Goal: Information Seeking & Learning: Learn about a topic

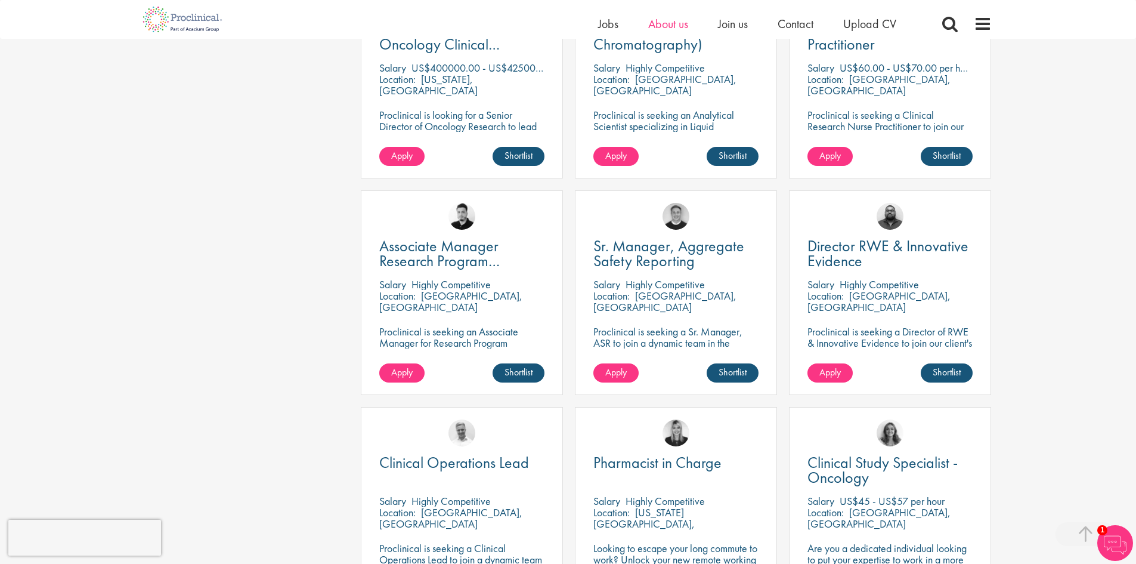
scroll to position [596, 0]
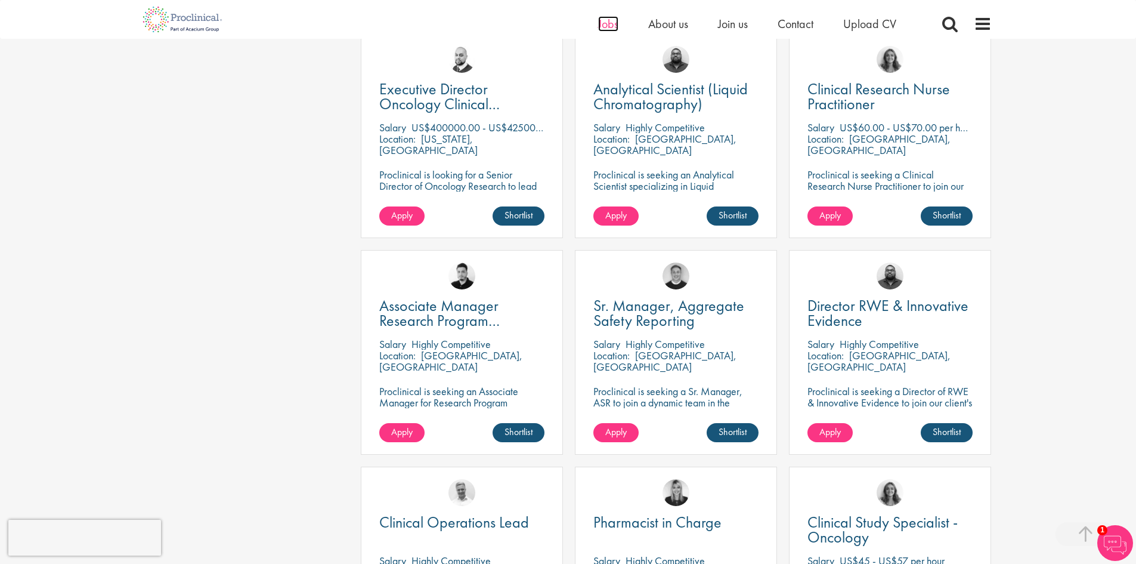
click at [610, 27] on span "Jobs" at bounding box center [608, 24] width 20 height 16
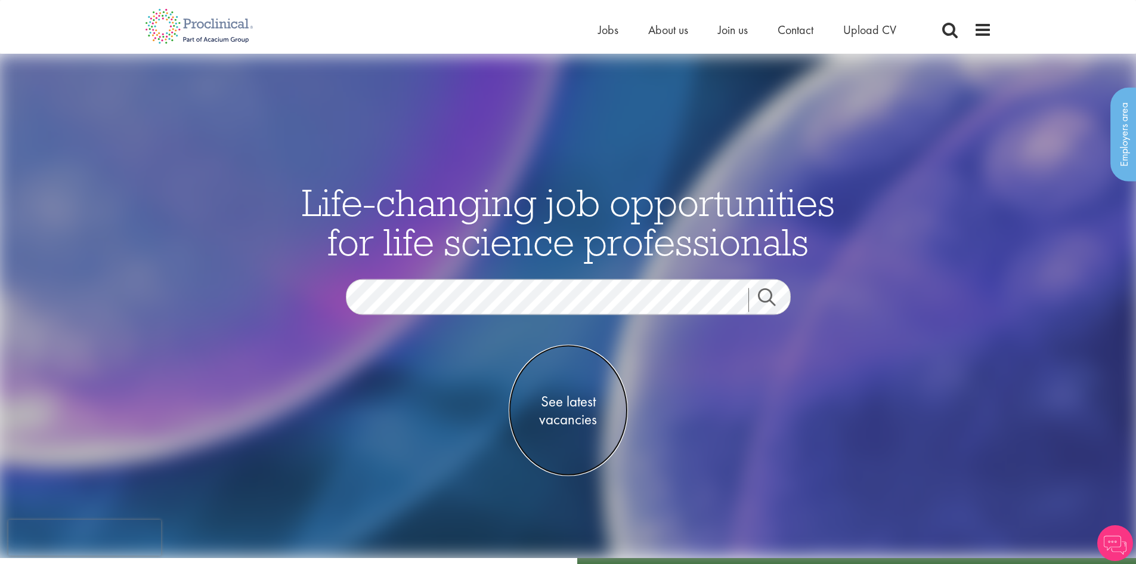
click at [559, 402] on span "See latest vacancies" at bounding box center [568, 410] width 119 height 36
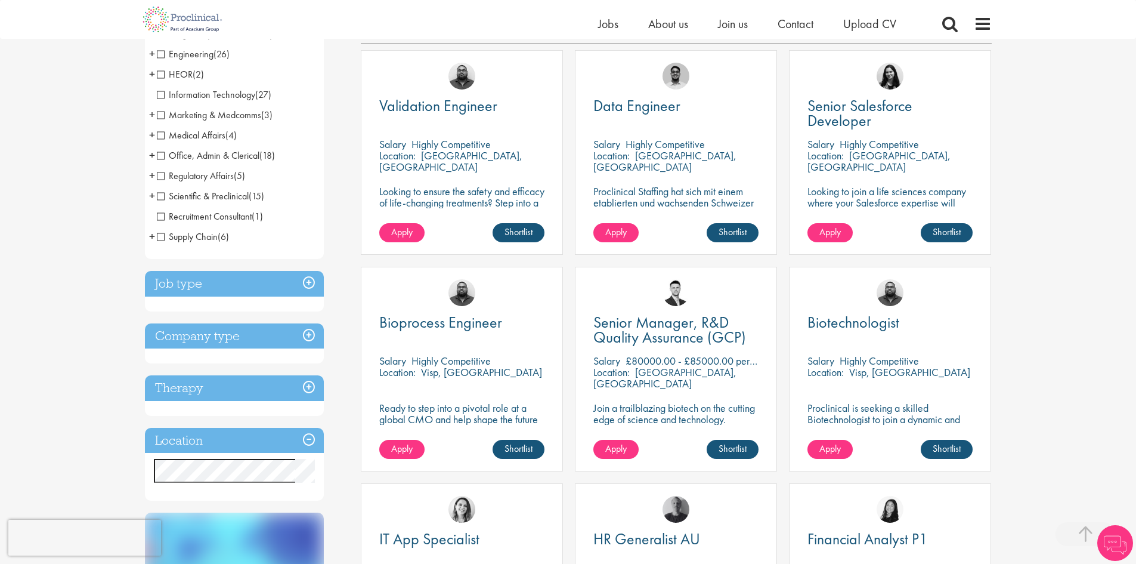
scroll to position [239, 0]
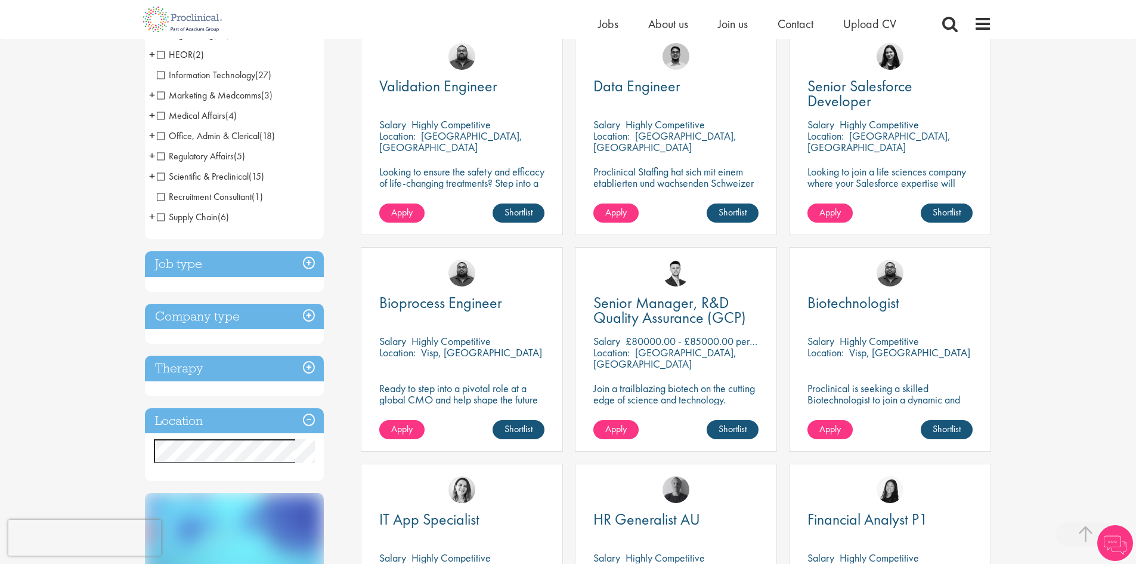
click at [308, 258] on h3 "Job type" at bounding box center [234, 264] width 179 height 26
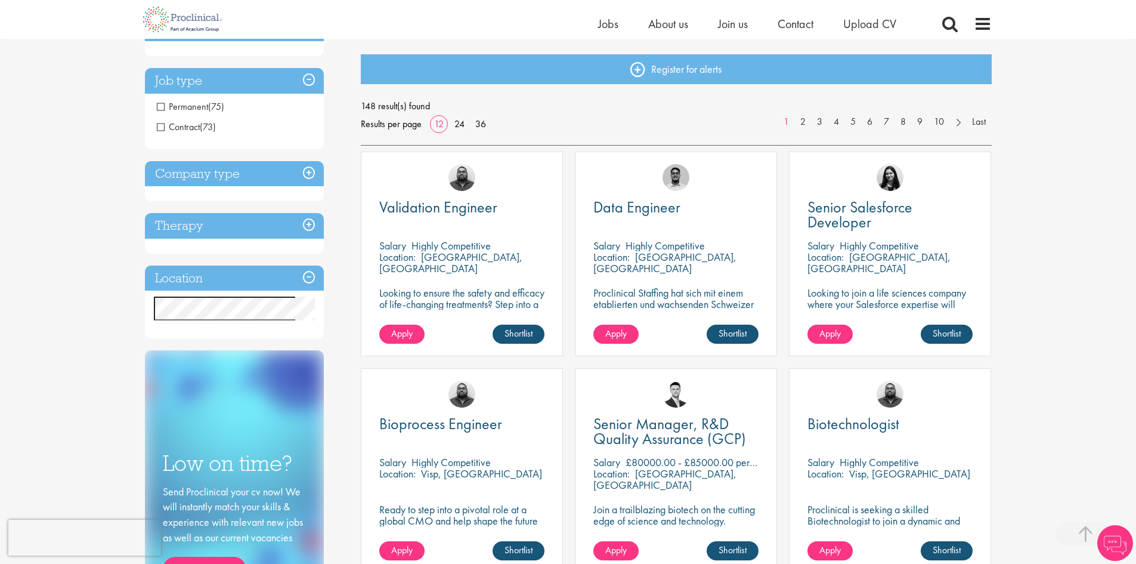
scroll to position [0, 0]
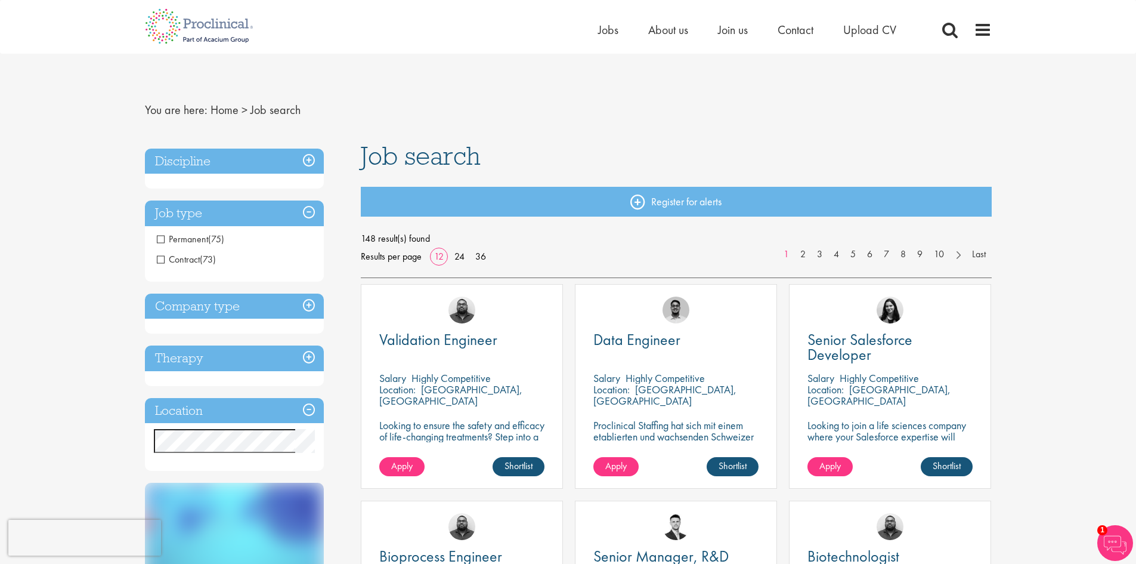
click at [162, 258] on span "Contract" at bounding box center [178, 259] width 43 height 13
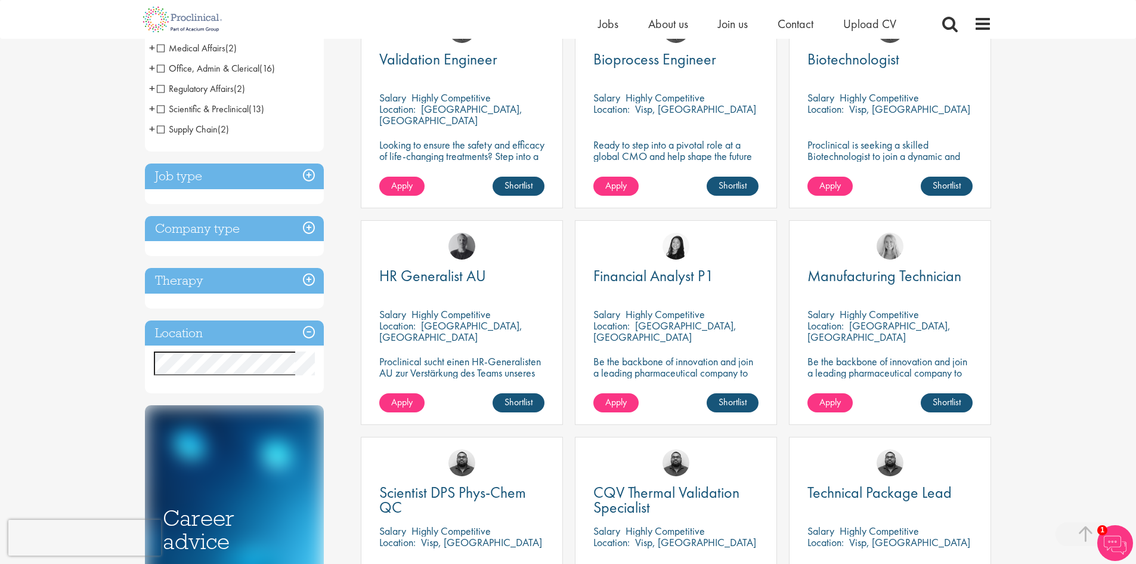
scroll to position [239, 0]
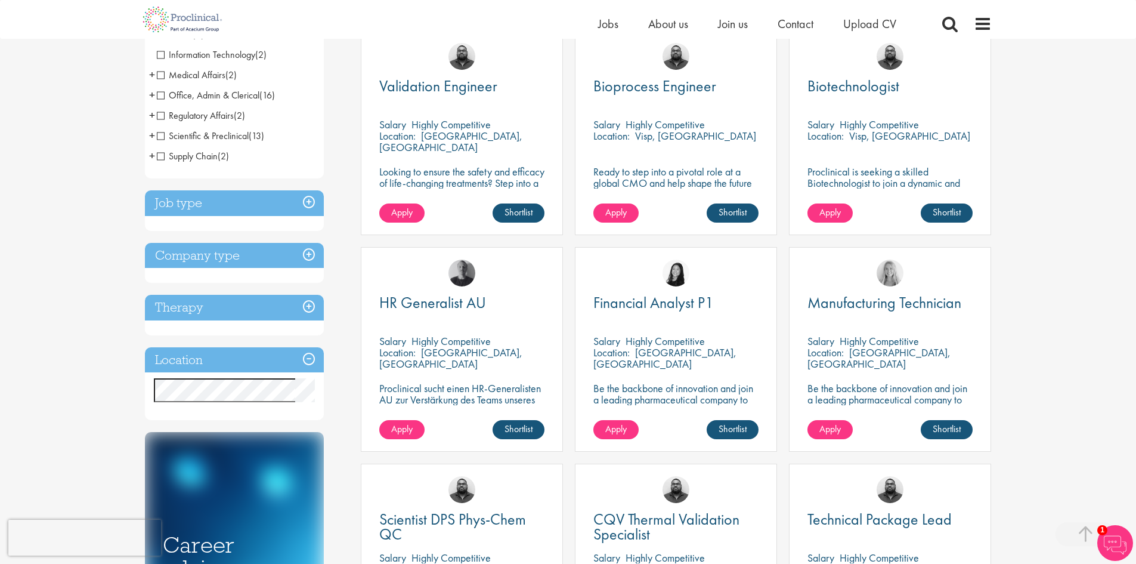
click at [308, 203] on h3 "Job type" at bounding box center [234, 203] width 179 height 26
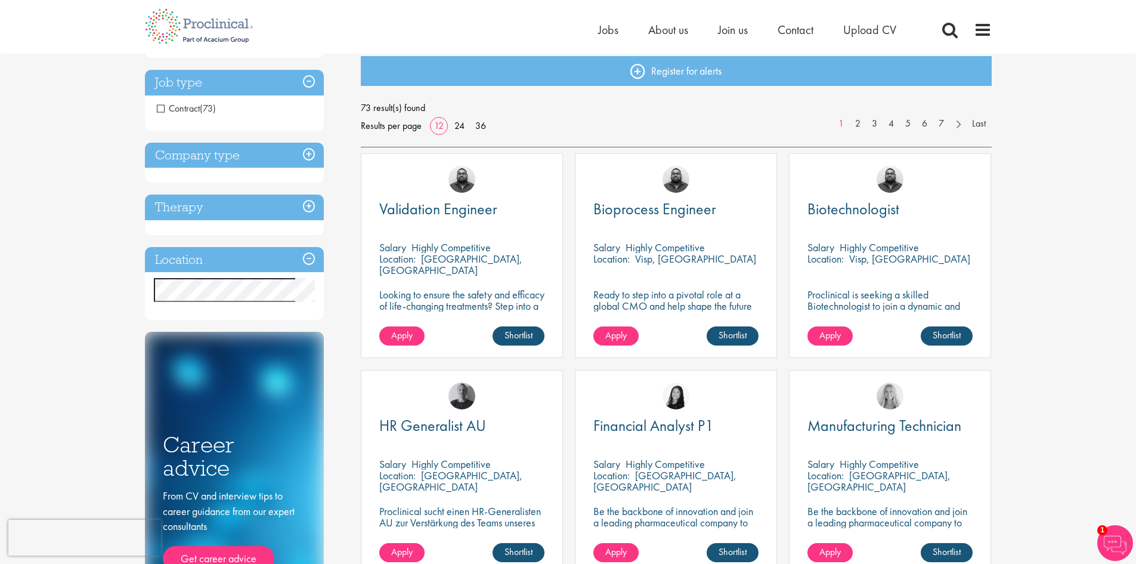
scroll to position [0, 0]
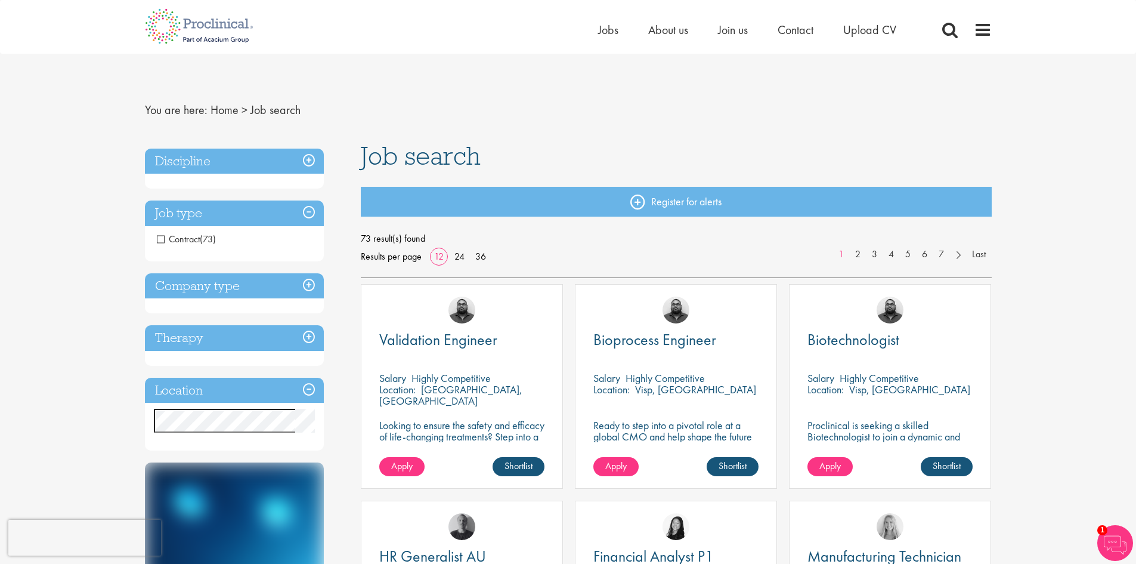
click at [307, 210] on h3 "Job type" at bounding box center [234, 213] width 179 height 26
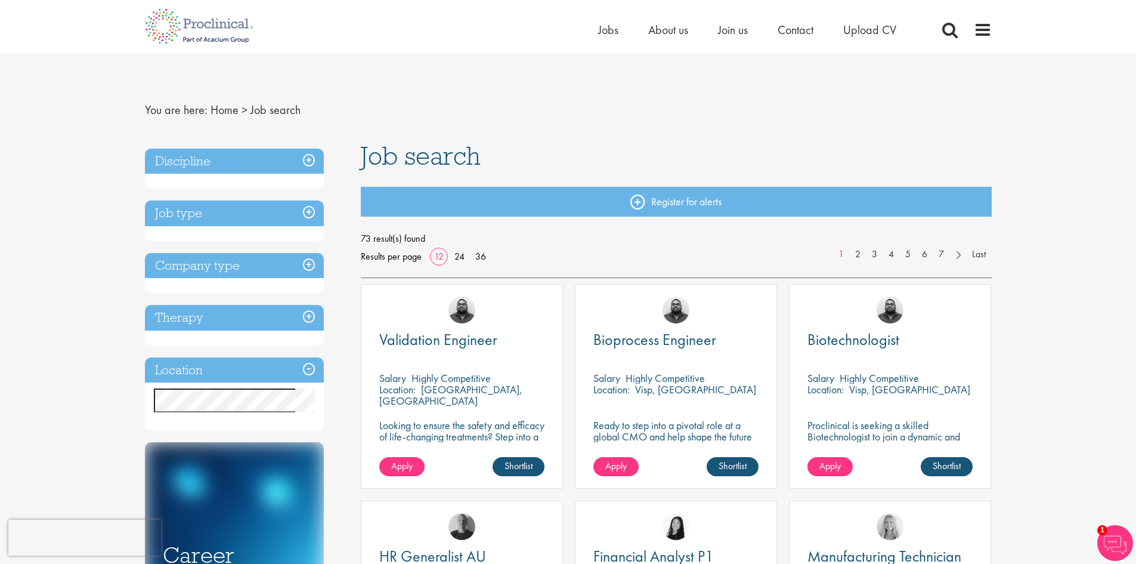
click at [310, 159] on h3 "Discipline" at bounding box center [234, 162] width 179 height 26
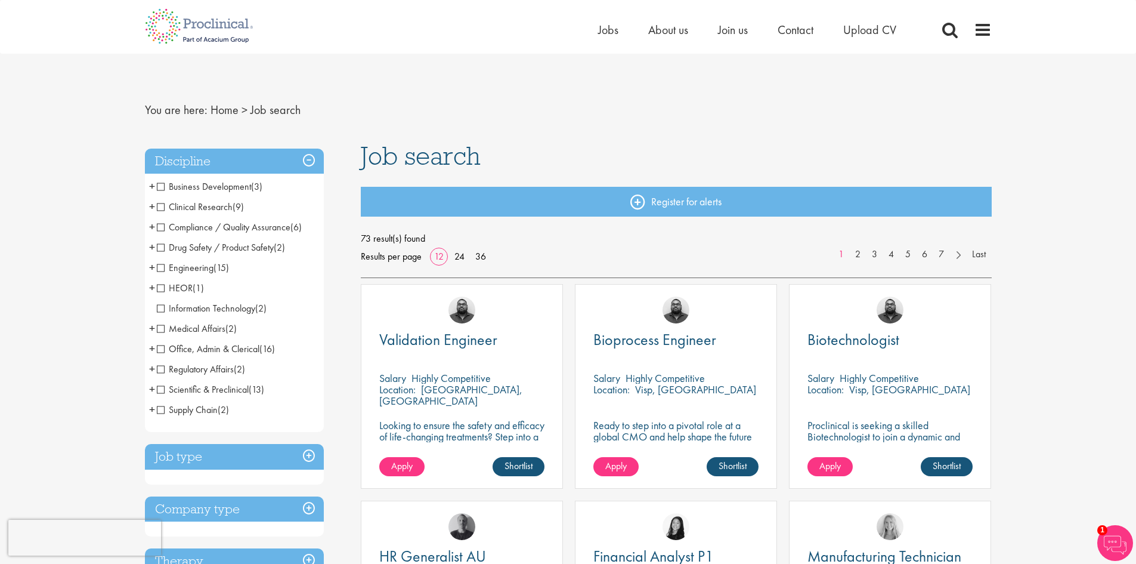
click at [160, 203] on span "Clinical Research" at bounding box center [195, 206] width 76 height 13
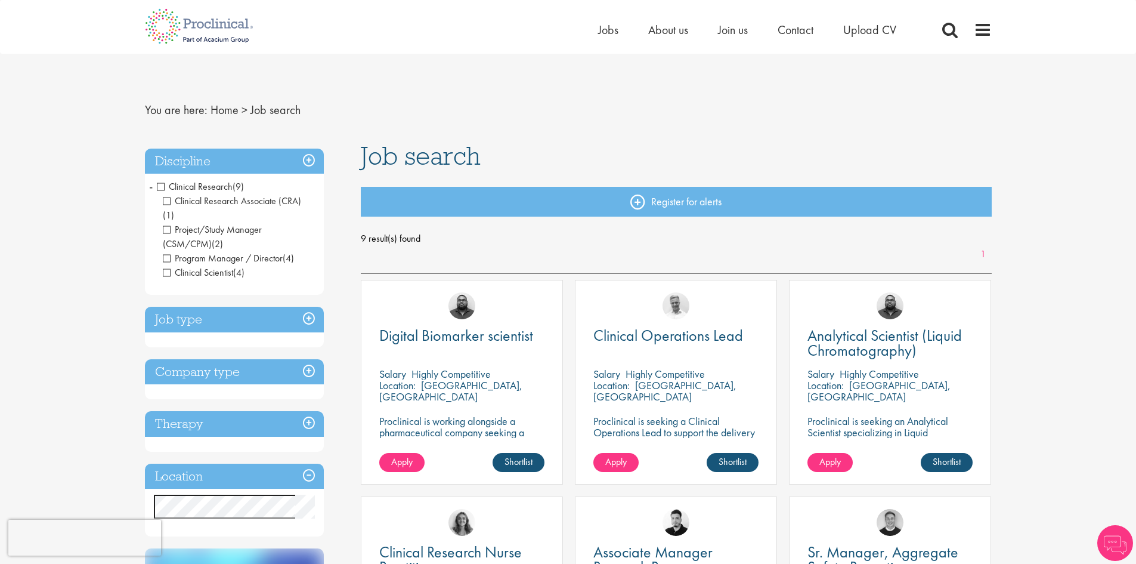
click at [165, 266] on span "Clinical Scientist" at bounding box center [198, 272] width 70 height 13
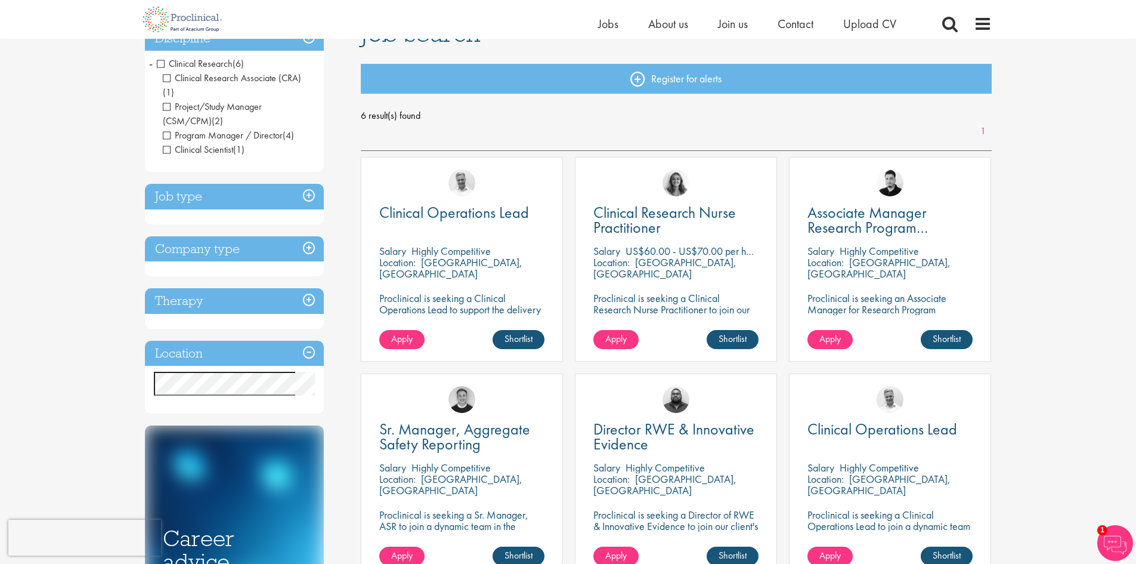
scroll to position [119, 0]
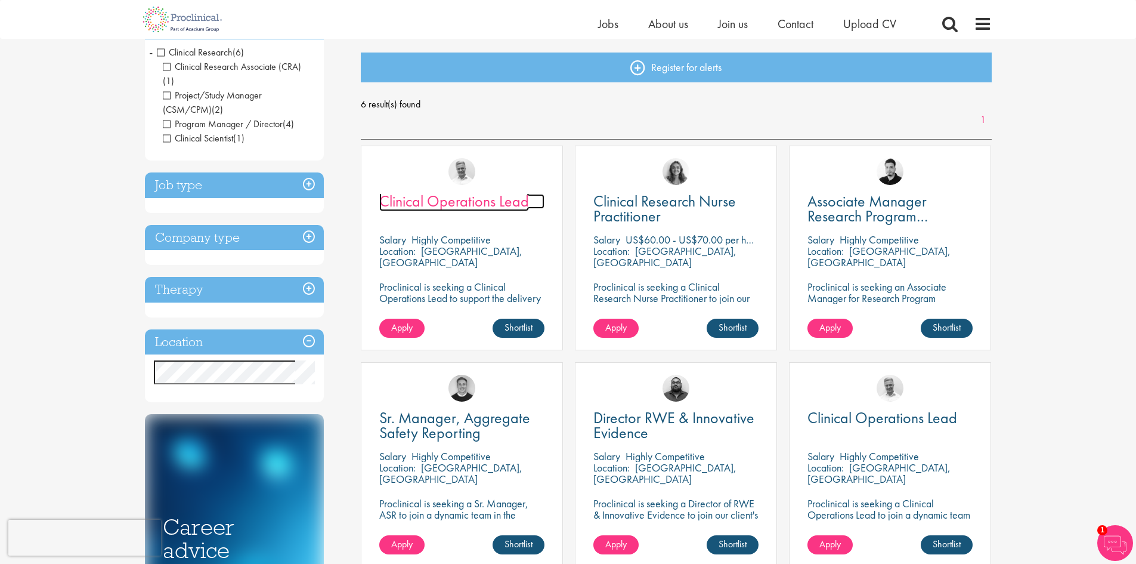
click at [445, 201] on span "Clinical Operations Lead" at bounding box center [454, 201] width 150 height 20
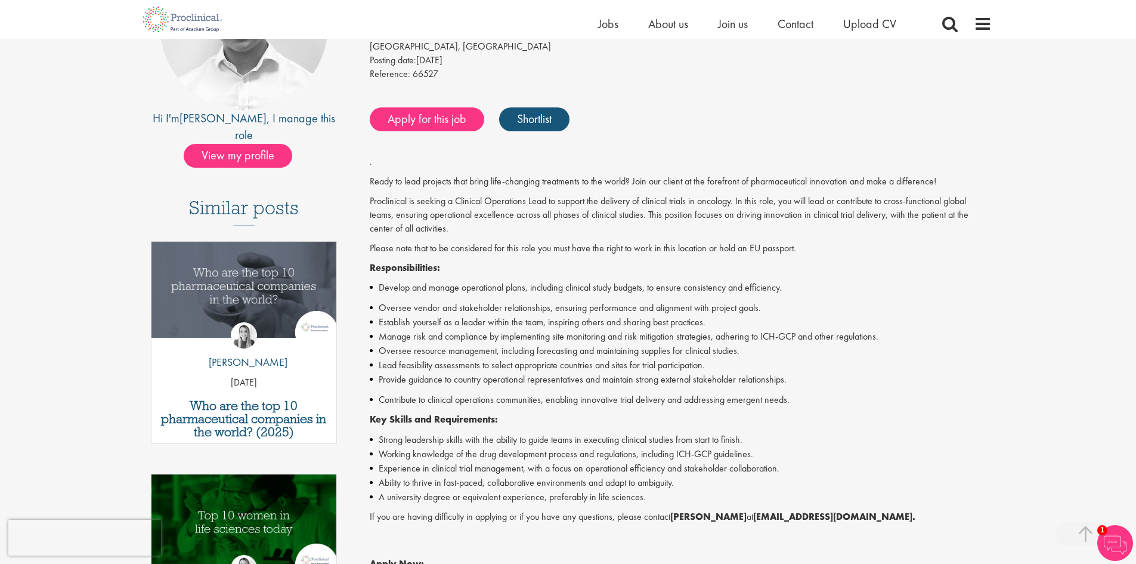
scroll to position [179, 0]
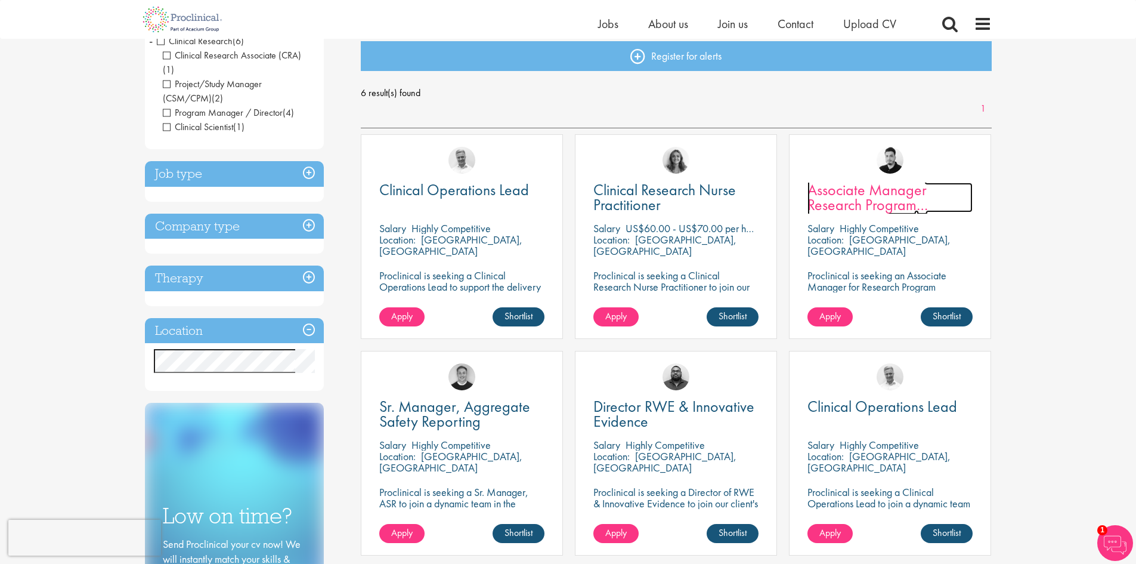
click at [865, 201] on span "Associate Manager Research Program Management" at bounding box center [868, 205] width 120 height 50
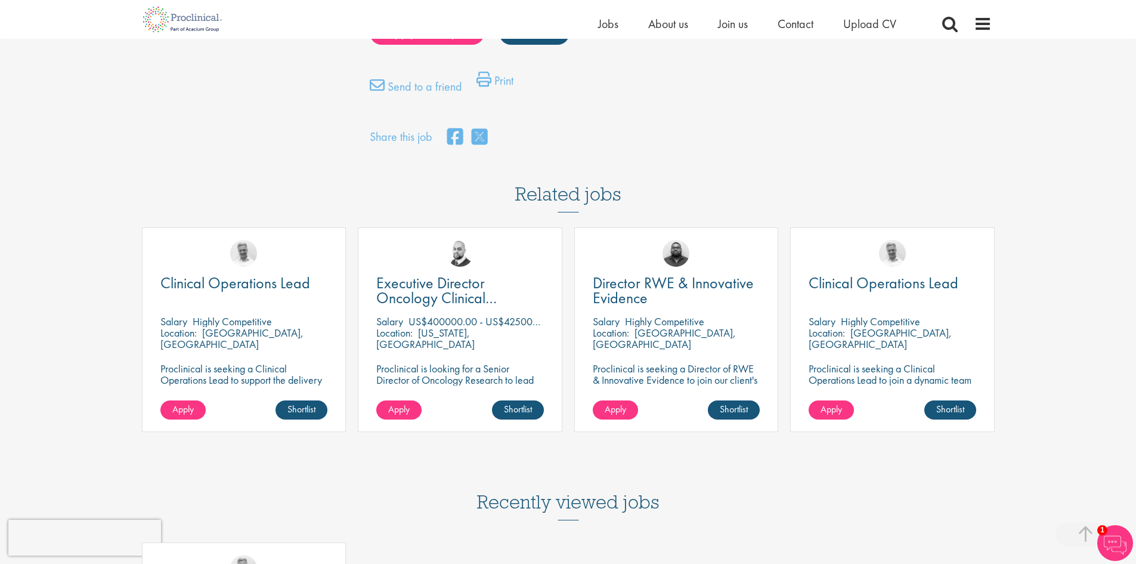
scroll to position [895, 0]
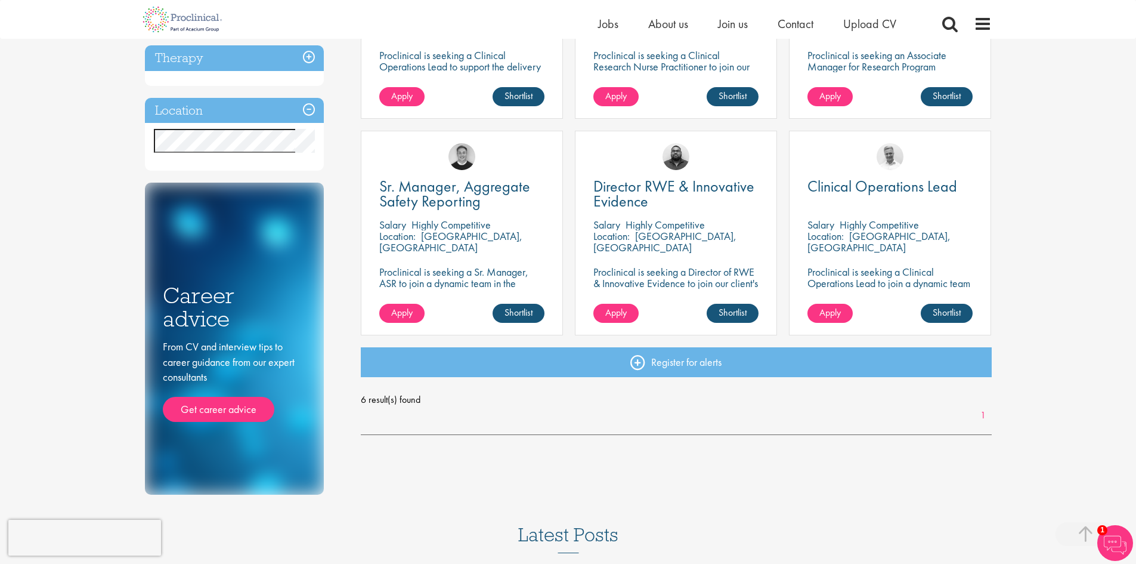
scroll to position [369, 0]
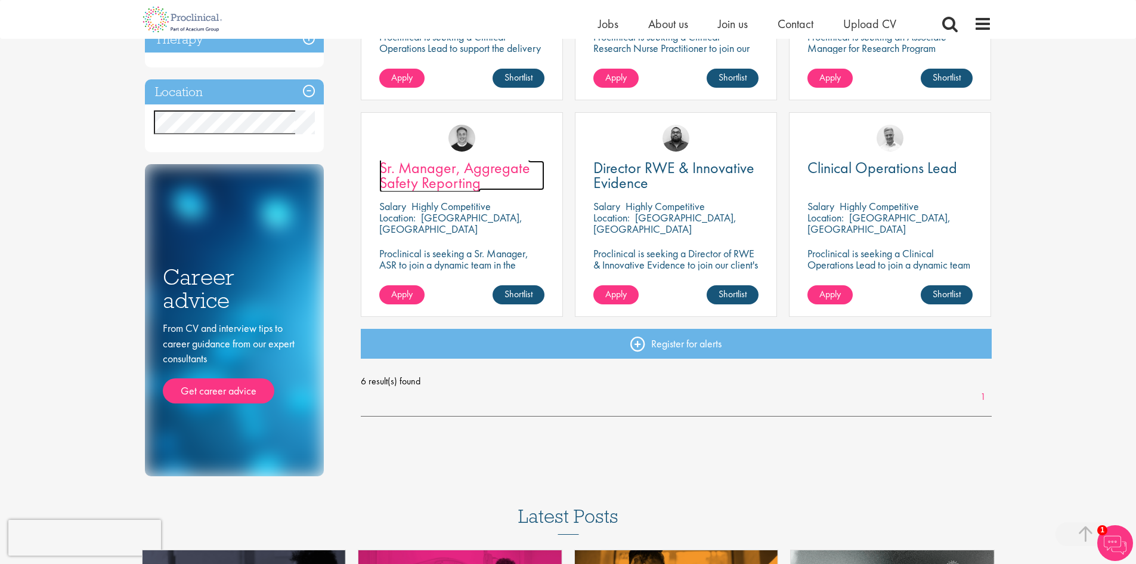
click at [420, 174] on span "Sr. Manager, Aggregate Safety Reporting" at bounding box center [454, 174] width 151 height 35
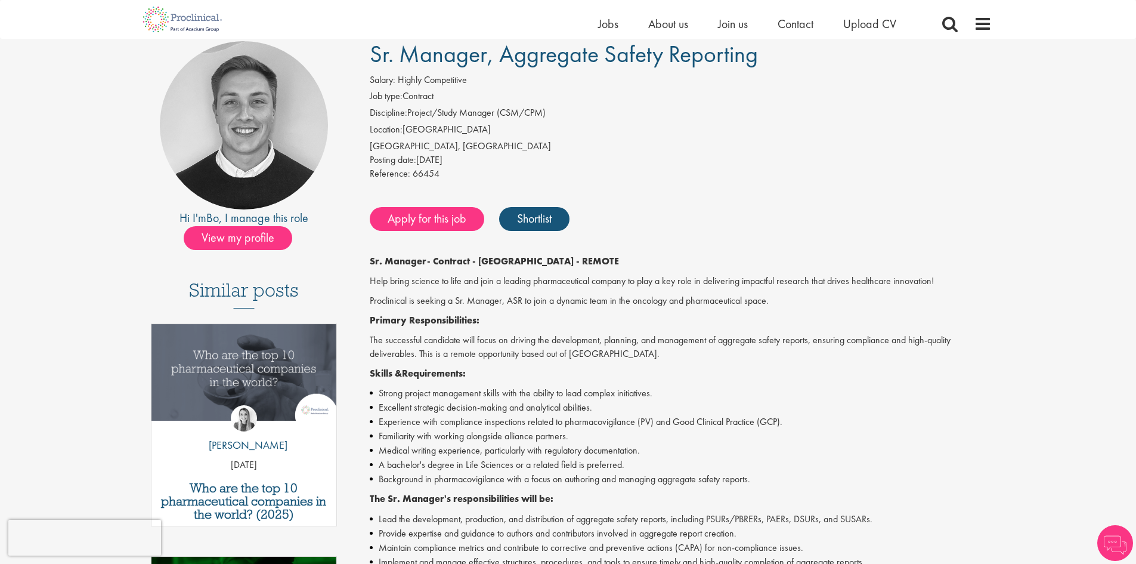
scroll to position [239, 0]
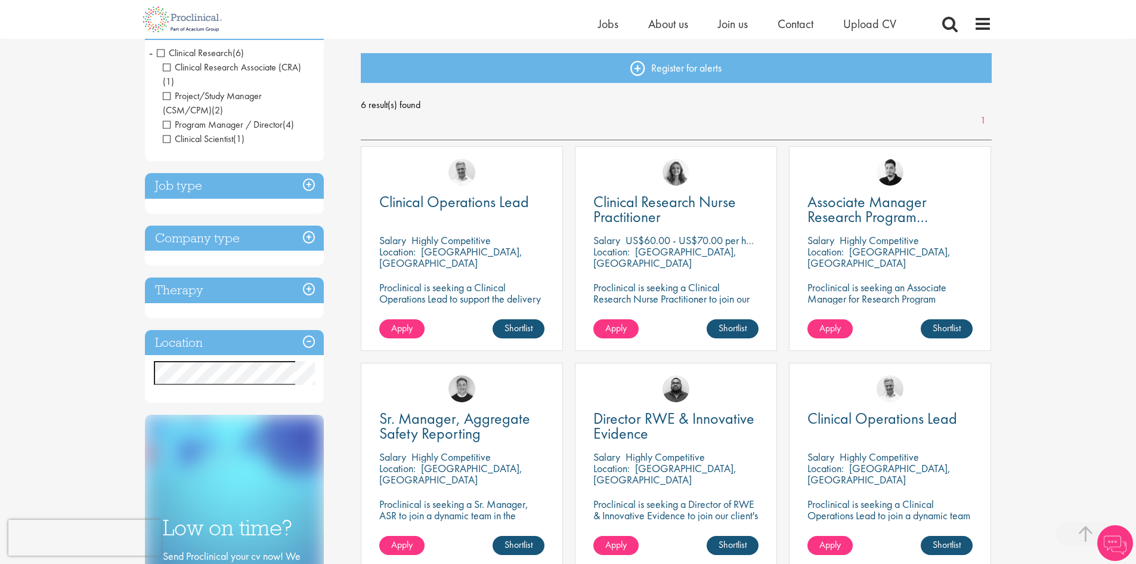
scroll to position [24, 0]
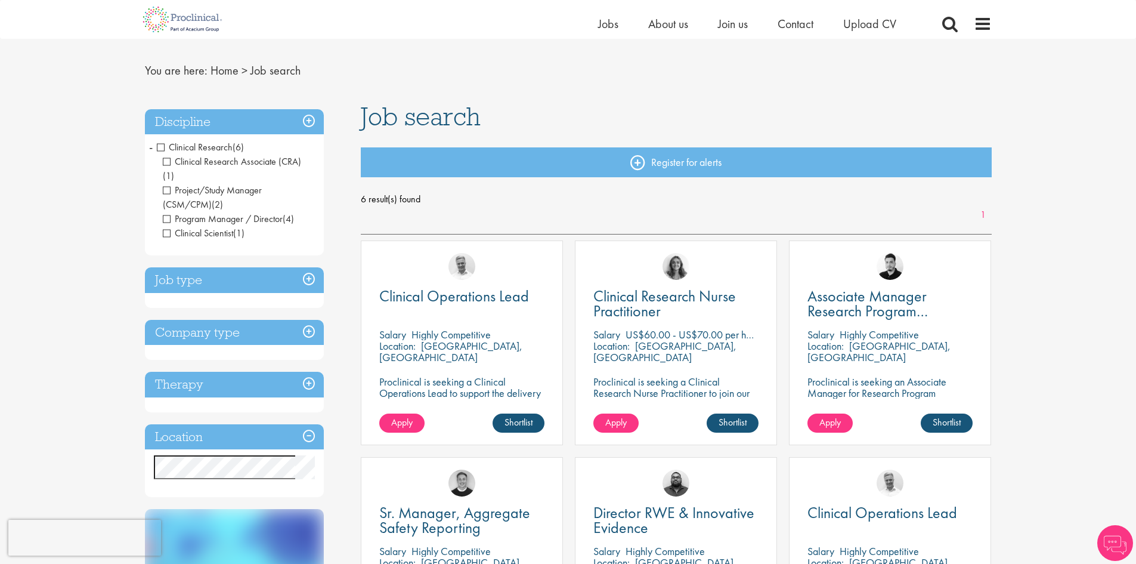
click at [308, 267] on h3 "Job type" at bounding box center [234, 280] width 179 height 26
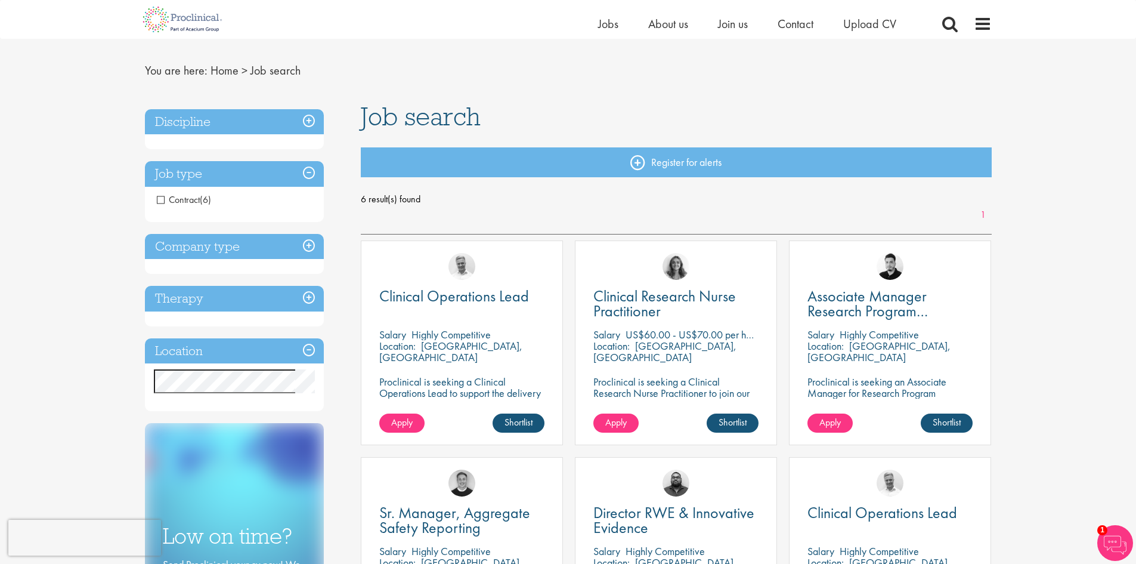
click at [308, 172] on h3 "Job type" at bounding box center [234, 174] width 179 height 26
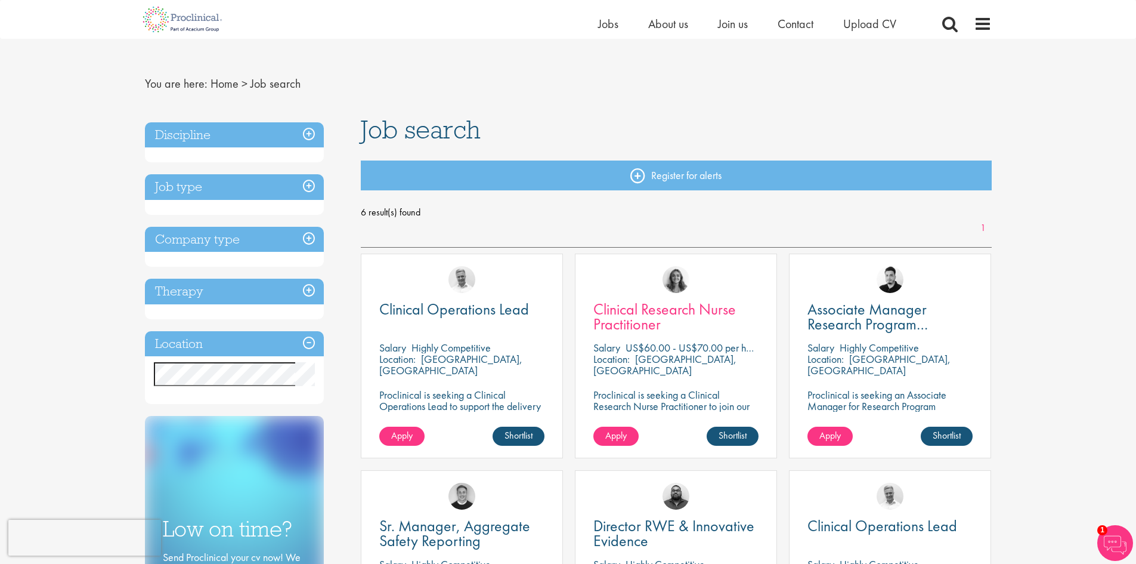
scroll to position [0, 0]
